Goal: Task Accomplishment & Management: Manage account settings

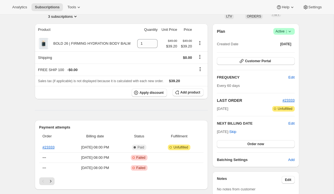
scroll to position [46, 0]
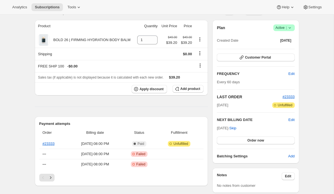
click at [289, 28] on icon at bounding box center [289, 27] width 2 height 1
click at [283, 47] on span "Cancel subscription" at bounding box center [281, 48] width 31 height 4
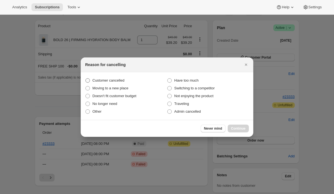
click at [119, 81] on span "Customer cancelled" at bounding box center [108, 80] width 32 height 4
click at [86, 79] on input "Customer cancelled" at bounding box center [85, 78] width 0 height 0
radio input "true"
click at [242, 129] on span "Continue" at bounding box center [238, 129] width 14 height 4
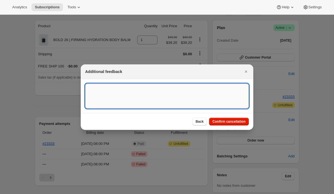
click at [173, 94] on textarea ":rbl:" at bounding box center [167, 96] width 164 height 25
paste textarea "15632"
drag, startPoint x: 155, startPoint y: 89, endPoint x: 88, endPoint y: 90, distance: 66.8
click at [88, 90] on textarea "Customer Cancelled, Ticket # 15632" at bounding box center [167, 96] width 164 height 25
type textarea "Customer Cancelled, Ticket # 15632"
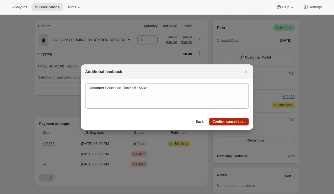
click at [231, 120] on span "Confirm cancellation" at bounding box center [228, 122] width 33 height 4
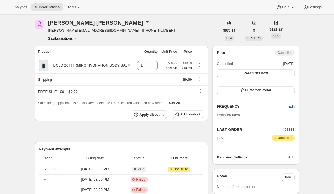
click at [67, 38] on button "3 subscriptions" at bounding box center [63, 39] width 30 height 6
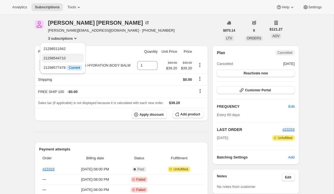
click at [66, 56] on span "21298544710" at bounding box center [54, 58] width 22 height 4
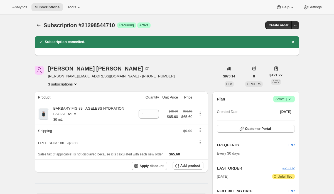
click at [288, 99] on icon at bounding box center [289, 99] width 2 height 1
click at [281, 119] on span "Cancel subscription" at bounding box center [281, 120] width 31 height 4
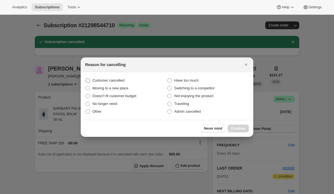
click at [124, 80] on span "Customer cancelled" at bounding box center [108, 80] width 32 height 4
click at [86, 79] on input "Customer cancelled" at bounding box center [85, 78] width 0 height 0
radio input "true"
click at [238, 130] on span "Continue" at bounding box center [238, 129] width 14 height 4
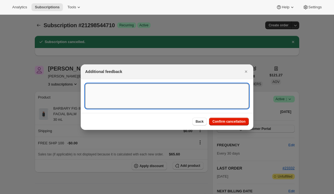
click at [200, 99] on textarea ":rgv:" at bounding box center [167, 96] width 164 height 25
paste textarea "Customer Cancelled, Ticket # 15632"
type textarea "Customer Cancelled, Ticket # 15632"
click at [219, 122] on span "Confirm cancellation" at bounding box center [228, 122] width 33 height 4
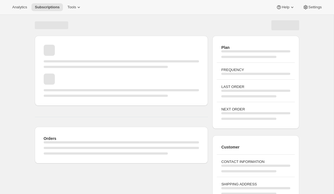
click at [65, 84] on div "Page loading" at bounding box center [121, 85] width 155 height 23
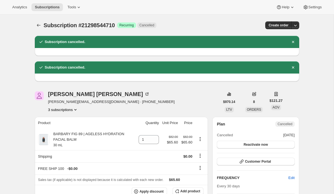
click at [66, 109] on button "3 subscriptions" at bounding box center [63, 110] width 30 height 6
click at [65, 120] on span "21298511942" at bounding box center [54, 120] width 22 height 4
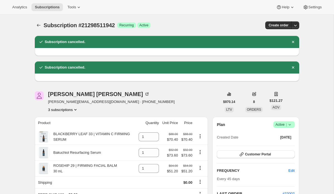
click at [288, 124] on icon at bounding box center [290, 125] width 6 height 6
click at [283, 145] on span "Cancel subscription" at bounding box center [281, 145] width 31 height 4
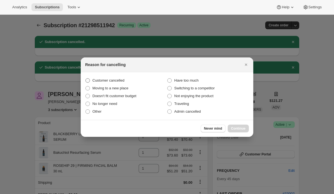
click at [124, 81] on span "Customer cancelled" at bounding box center [108, 80] width 32 height 4
click at [86, 79] on input "Customer cancelled" at bounding box center [85, 78] width 0 height 0
radio input "true"
click at [231, 129] on span "Continue" at bounding box center [238, 129] width 14 height 4
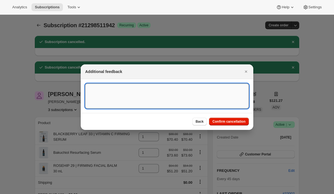
click at [160, 94] on textarea ":rmi:" at bounding box center [167, 96] width 164 height 25
paste textarea "Customer Cancelled, Ticket # 15632"
type textarea "Customer Cancelled, Ticket # 15632"
click at [219, 120] on span "Confirm cancellation" at bounding box center [228, 122] width 33 height 4
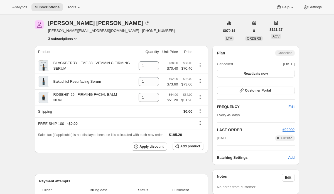
scroll to position [97, 0]
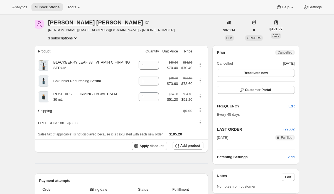
click at [66, 21] on div "[PERSON_NAME]" at bounding box center [99, 23] width 102 height 6
